Goal: Task Accomplishment & Management: Use online tool/utility

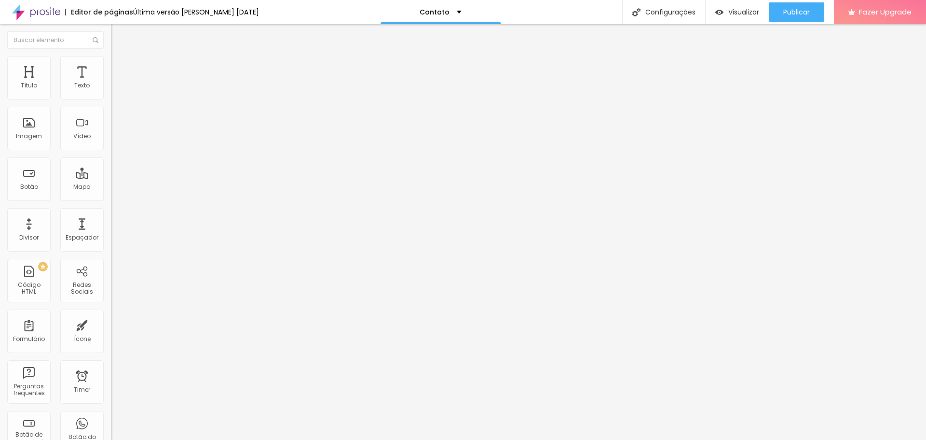
click at [120, 65] on span "Estilo" at bounding box center [127, 62] width 15 height 8
click at [120, 57] on span "Conteúdo" at bounding box center [135, 53] width 30 height 8
click at [111, 83] on span "Trocar imagem" at bounding box center [137, 79] width 53 height 8
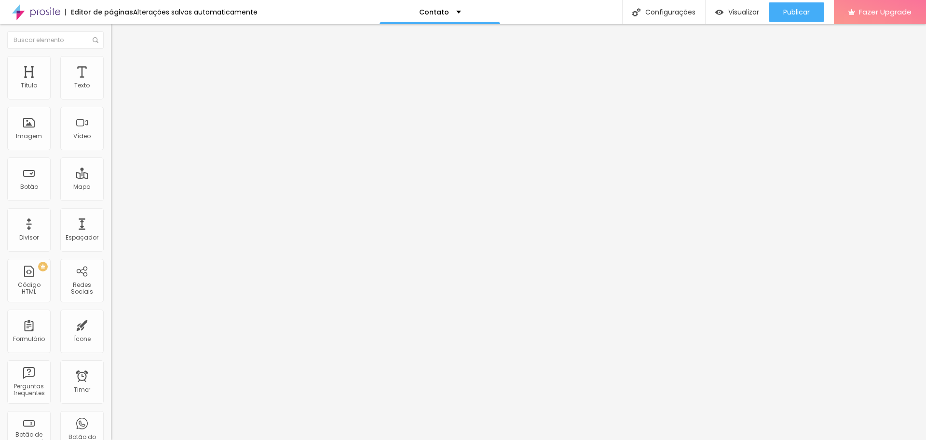
click at [111, 83] on span "Trocar imagem" at bounding box center [137, 79] width 53 height 8
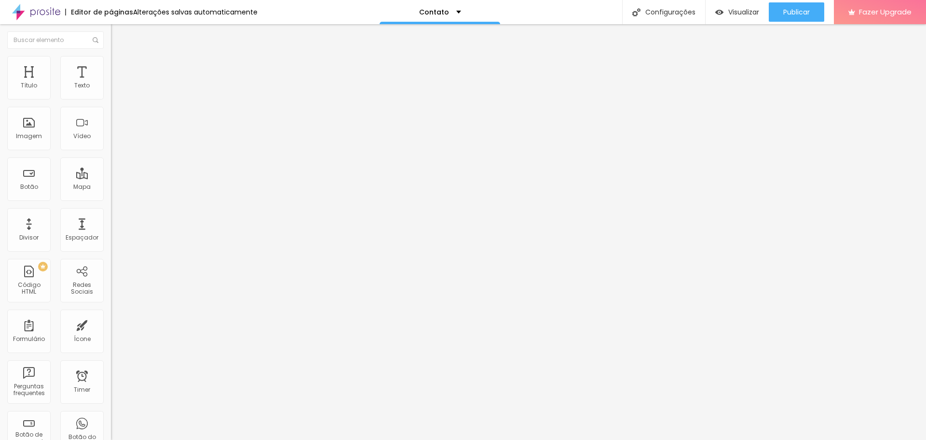
click at [111, 212] on div "Trocar imagem Descrição da imagem (Alt) Alinhamento Proporção 16:9 Cinema Cinem…" at bounding box center [166, 147] width 111 height 145
click at [111, 151] on span "16:9 Cinema" at bounding box center [129, 147] width 37 height 8
click at [111, 172] on span "Quadrado" at bounding box center [126, 168] width 31 height 8
click at [111, 178] on span "Original" at bounding box center [122, 173] width 23 height 8
click at [821, 11] on button "Publicar" at bounding box center [796, 11] width 55 height 19
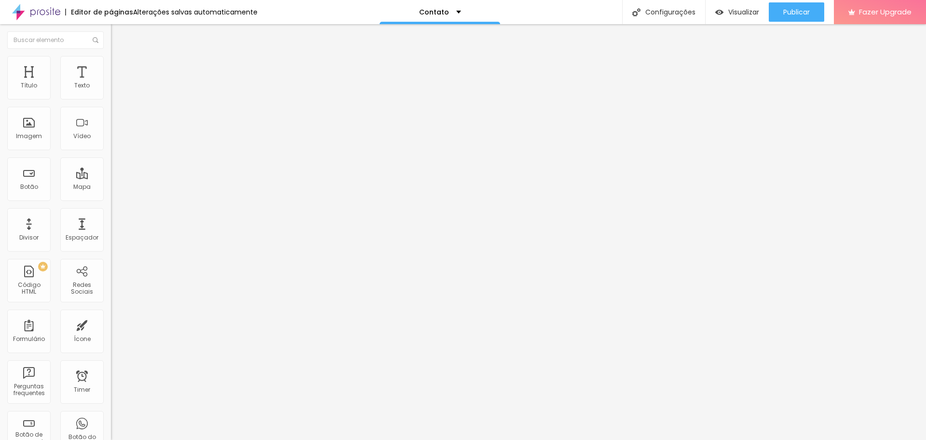
click at [111, 83] on span "Trocar imagem" at bounding box center [137, 79] width 53 height 8
click at [800, 5] on div "Publicar" at bounding box center [797, 11] width 27 height 19
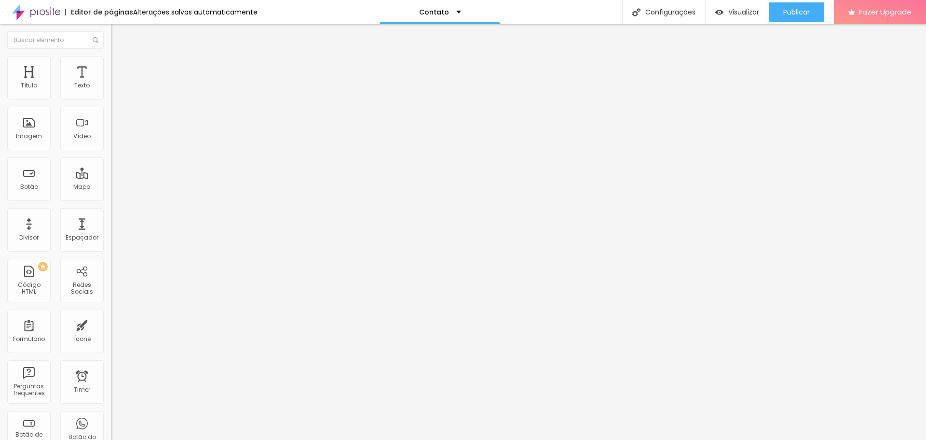
click at [111, 151] on span "Original" at bounding box center [122, 147] width 23 height 8
click at [111, 168] on span "Quadrado" at bounding box center [126, 164] width 31 height 8
click at [111, 82] on div "Trocar imagem" at bounding box center [166, 78] width 111 height 7
click at [633, 16] on img at bounding box center [637, 12] width 8 height 8
